Goal: Information Seeking & Learning: Find specific fact

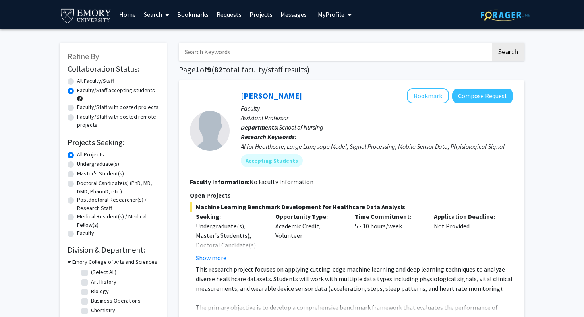
click at [96, 162] on label "Undergraduate(s)" at bounding box center [98, 164] width 42 height 8
click at [82, 162] on input "Undergraduate(s)" at bounding box center [79, 162] width 5 height 5
radio input "true"
click at [95, 155] on label "All Projects" at bounding box center [90, 154] width 27 height 8
click at [82, 155] on input "All Projects" at bounding box center [79, 152] width 5 height 5
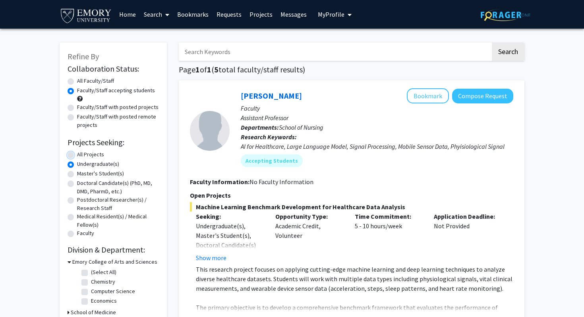
radio input "true"
click at [108, 79] on label "All Faculty/Staff" at bounding box center [95, 81] width 37 height 8
click at [82, 79] on input "All Faculty/Staff" at bounding box center [79, 79] width 5 height 5
radio input "true"
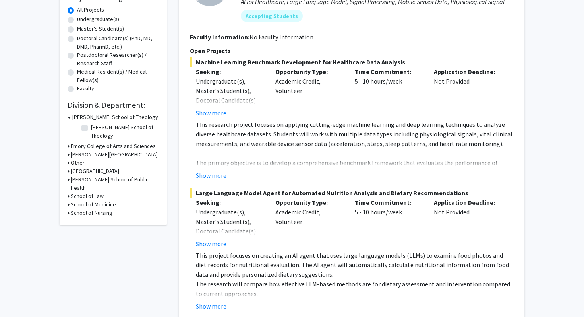
scroll to position [145, 0]
click at [85, 200] on h3 "School of Medicine" at bounding box center [93, 204] width 45 height 8
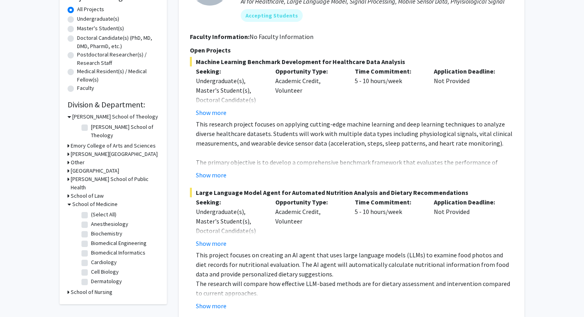
click at [91, 210] on label "(Select All)" at bounding box center [103, 214] width 25 height 8
click at [91, 210] on input "(Select All)" at bounding box center [93, 212] width 5 height 5
checkbox input "true"
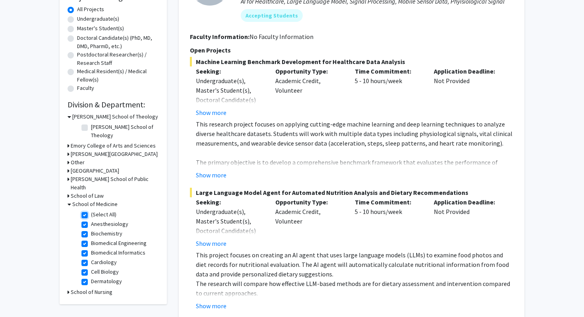
checkbox input "true"
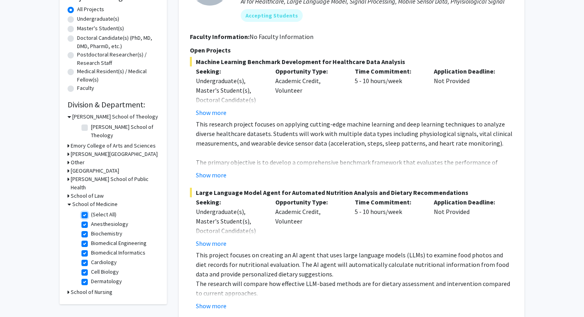
checkbox input "true"
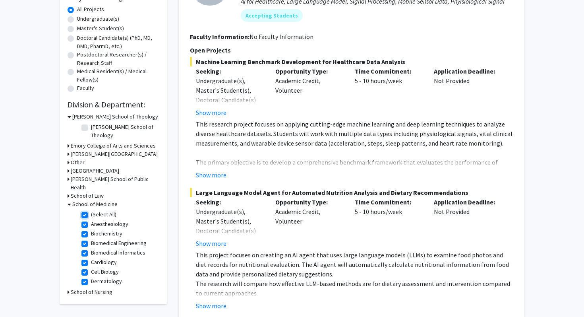
checkbox input "true"
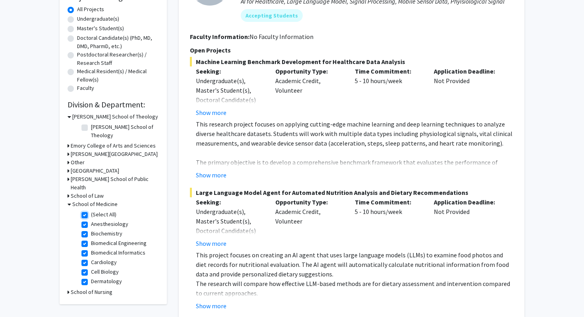
checkbox input "true"
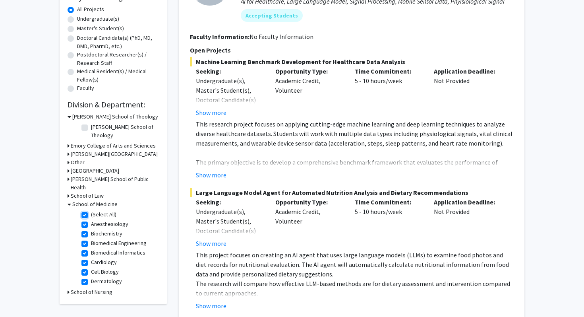
checkbox input "true"
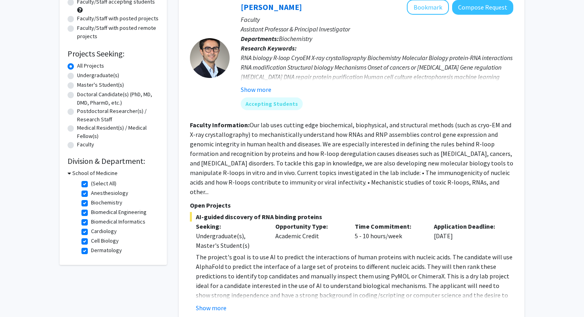
scroll to position [105, 0]
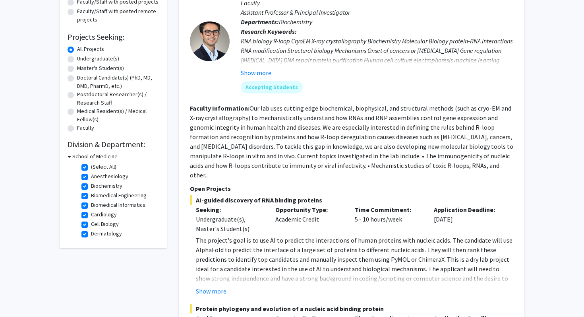
click at [87, 164] on fg-checkbox "(Select All) (Select All)" at bounding box center [118, 167] width 75 height 10
click at [91, 165] on label "(Select All)" at bounding box center [103, 166] width 25 height 8
click at [91, 165] on input "(Select All)" at bounding box center [93, 164] width 5 height 5
checkbox input "false"
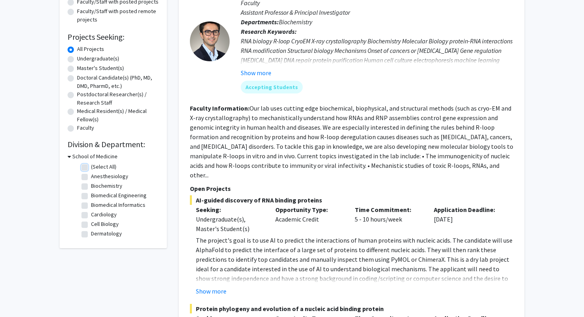
checkbox input "false"
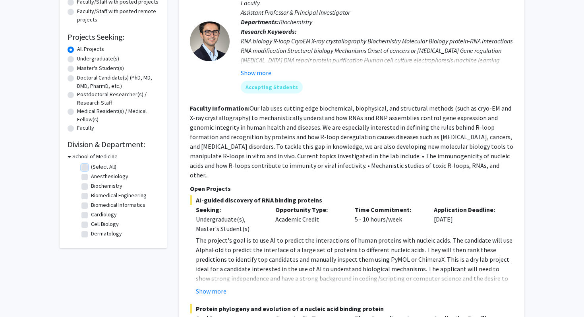
checkbox input "false"
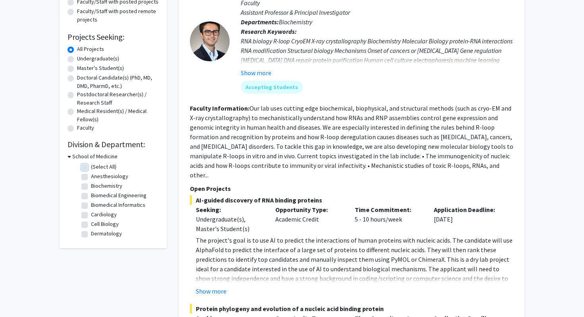
checkbox input "false"
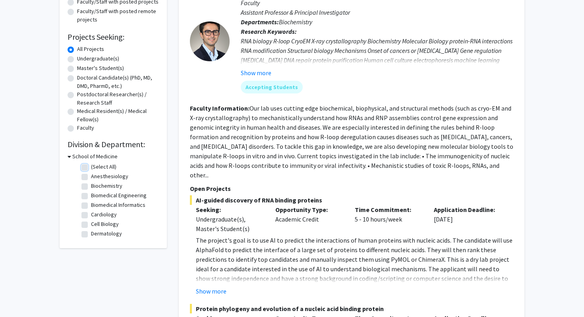
checkbox input "false"
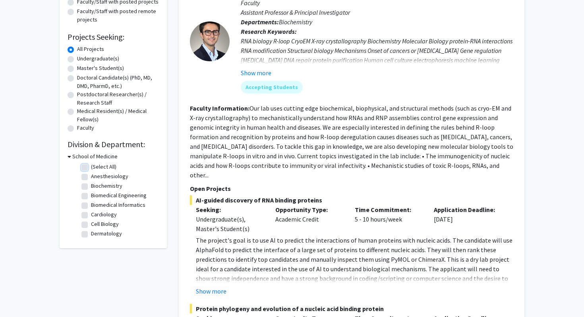
checkbox input "false"
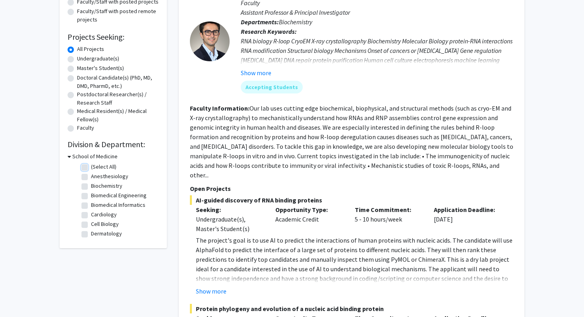
checkbox input "false"
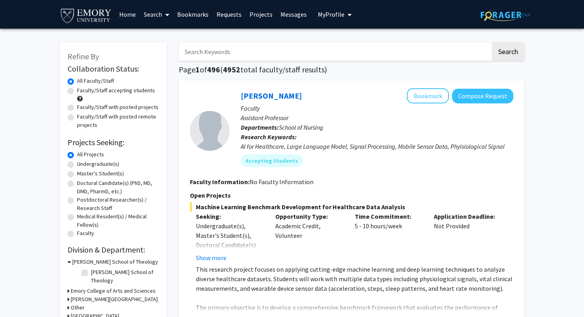
click at [256, 48] on input "Search Keywords" at bounding box center [335, 52] width 312 height 18
type input "clinical"
click at [492, 43] on button "Search" at bounding box center [508, 52] width 33 height 18
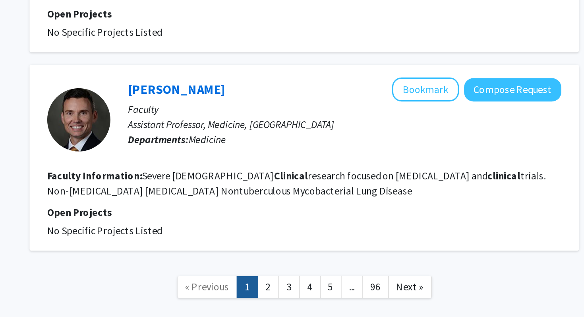
scroll to position [1402, 0]
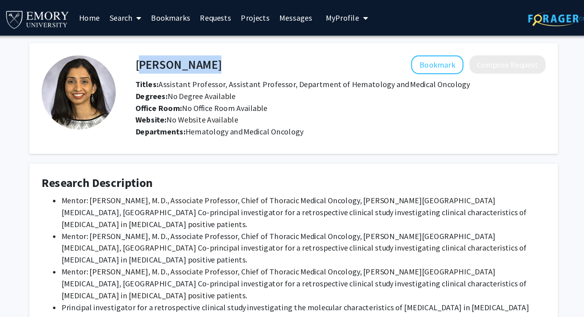
drag, startPoint x: 239, startPoint y: 49, endPoint x: 164, endPoint y: 47, distance: 74.7
click at [164, 47] on div "Suchita Pakkala Bookmark Compose Request" at bounding box center [330, 51] width 342 height 15
drag, startPoint x: 162, startPoint y: 49, endPoint x: 166, endPoint y: 50, distance: 4.1
click at [166, 50] on div "Suchita Pakkala Bookmark Compose Request" at bounding box center [330, 51] width 342 height 15
copy h4 "[PERSON_NAME]"
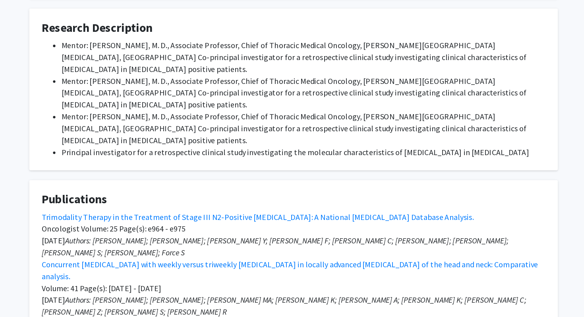
scroll to position [141, 0]
